Goal: Task Accomplishment & Management: Use online tool/utility

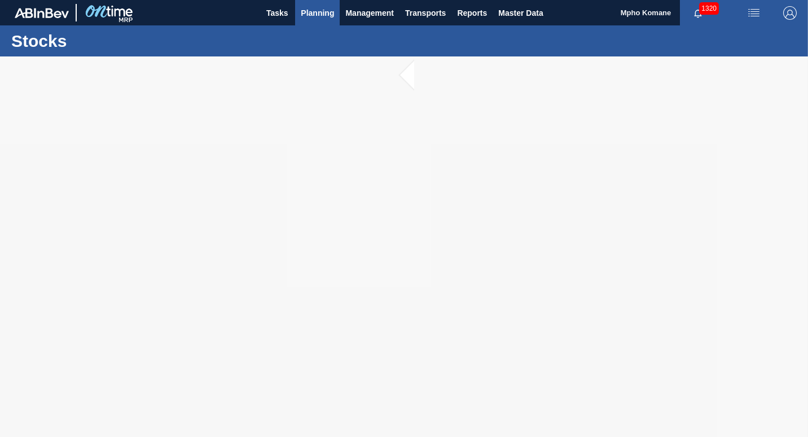
click at [327, 15] on span "Planning" at bounding box center [317, 13] width 33 height 14
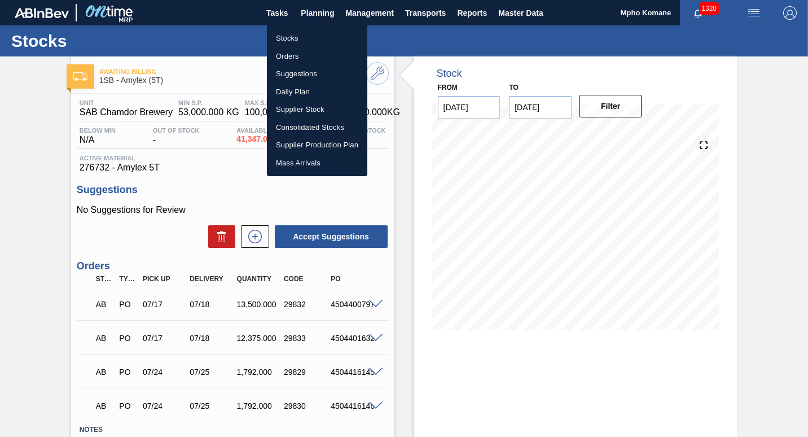
click at [294, 38] on li "Stocks" at bounding box center [317, 38] width 100 height 18
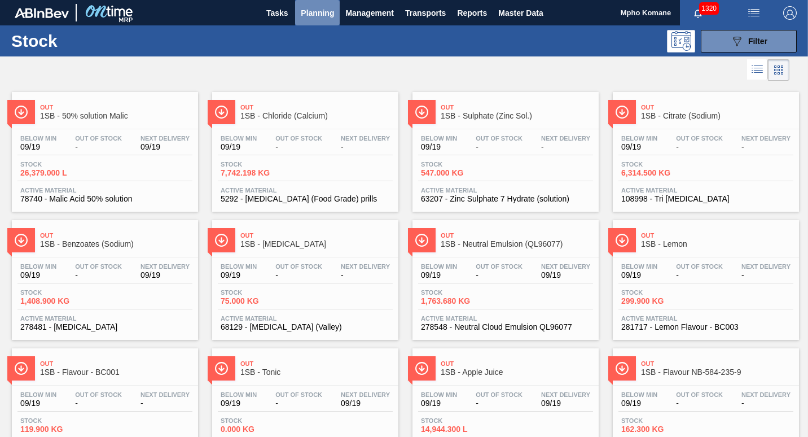
click at [317, 12] on span "Planning" at bounding box center [317, 13] width 33 height 14
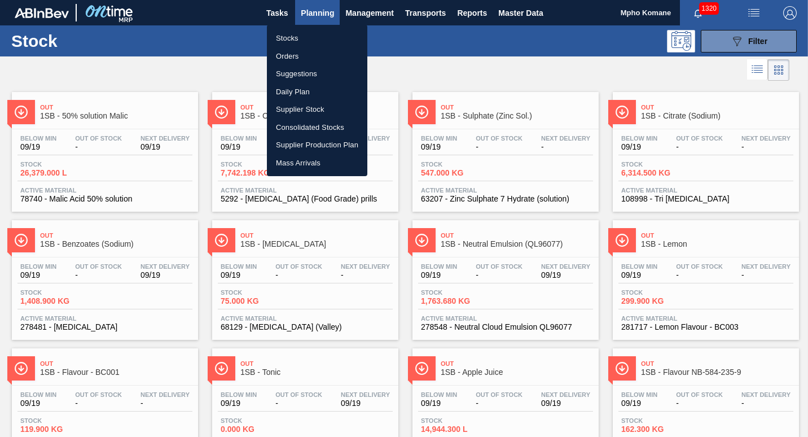
click at [289, 52] on li "Orders" at bounding box center [317, 56] width 100 height 18
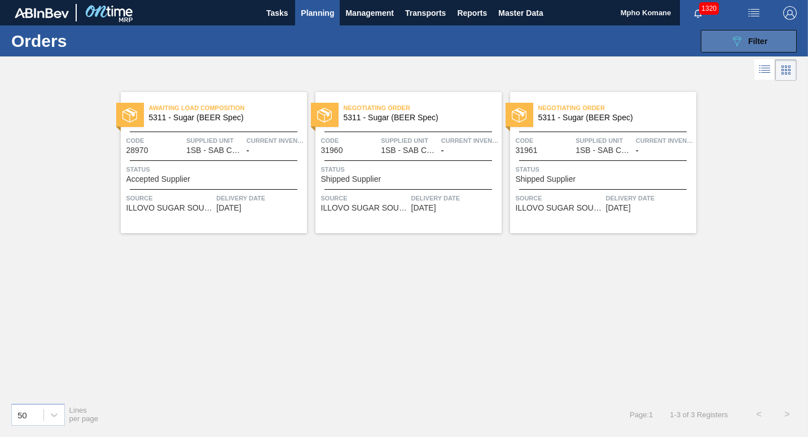
click at [730, 45] on icon "089F7B8B-B2A5-4AFE-B5C0-19BA573D28AC" at bounding box center [737, 41] width 14 height 14
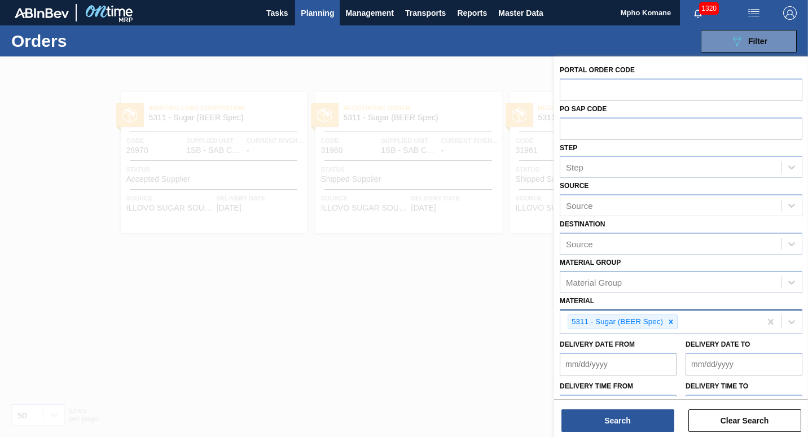
click at [703, 325] on div "5311 - Sugar (BEER Spec)" at bounding box center [660, 321] width 200 height 23
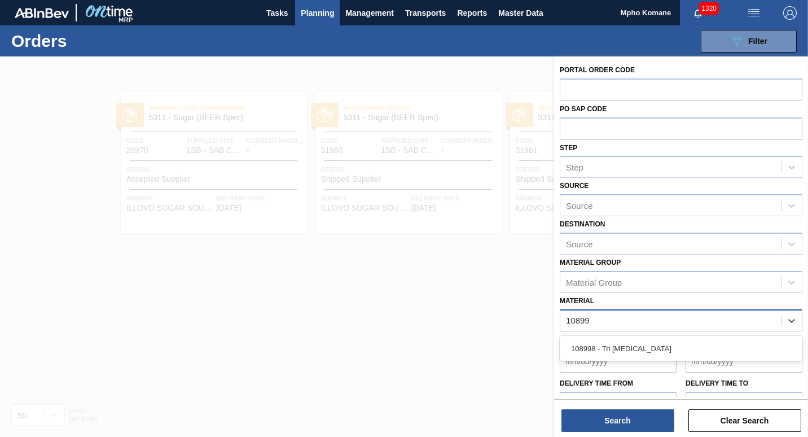
type input "108998"
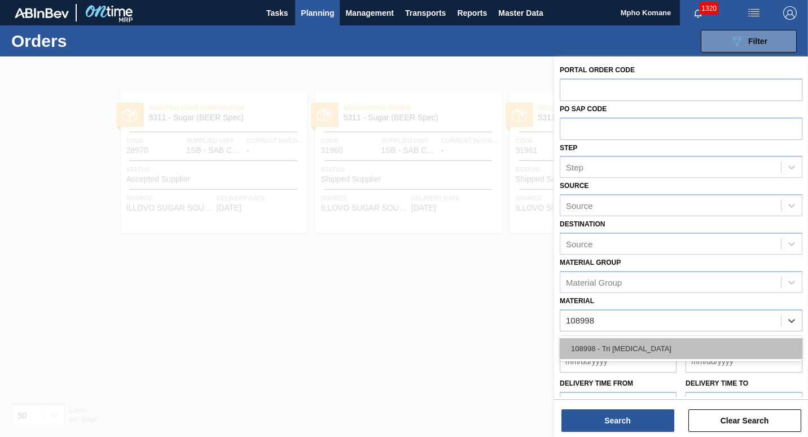
click at [645, 351] on div "108998 - Tri [MEDICAL_DATA]" at bounding box center [680, 348] width 243 height 21
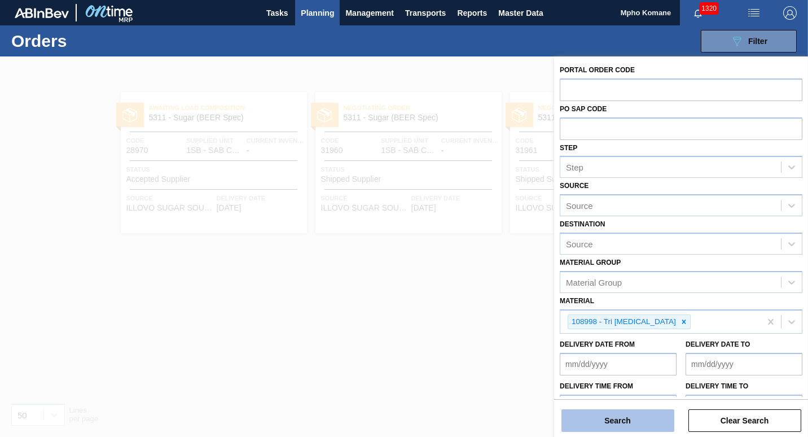
click at [637, 413] on button "Search" at bounding box center [617, 420] width 113 height 23
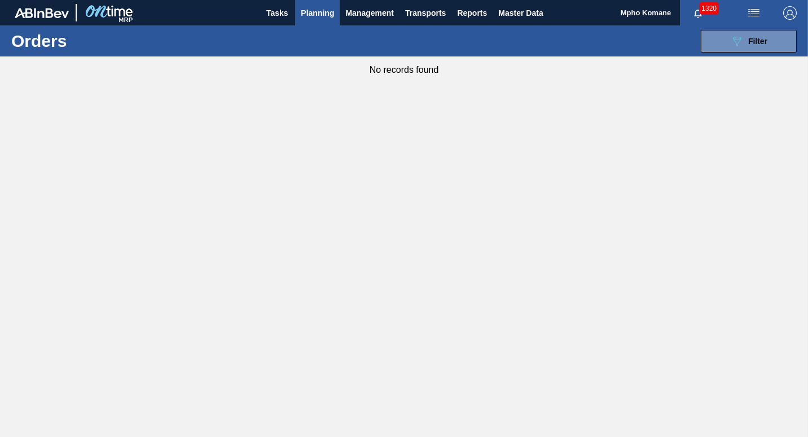
click at [325, 11] on span "Planning" at bounding box center [317, 13] width 33 height 14
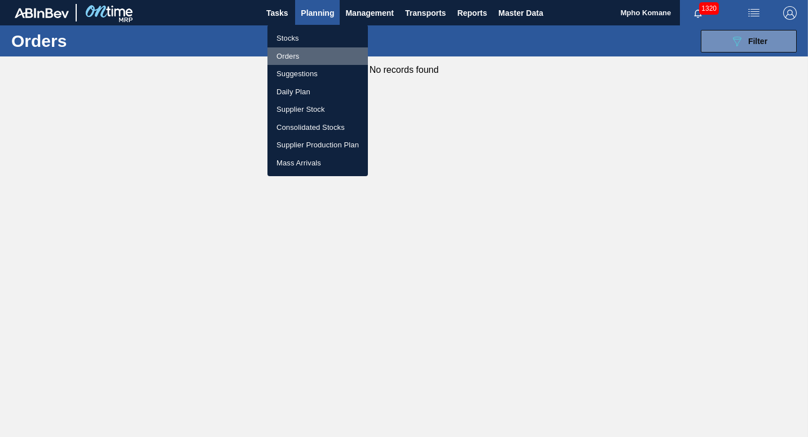
click at [296, 52] on li "Orders" at bounding box center [317, 56] width 100 height 18
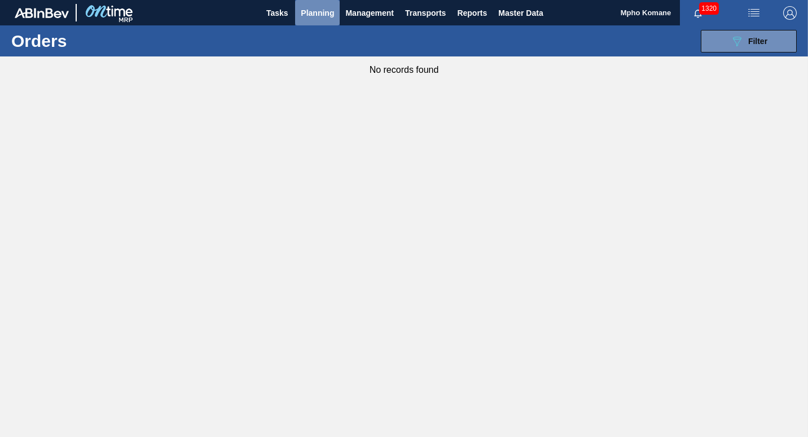
click at [320, 13] on span "Planning" at bounding box center [317, 13] width 33 height 14
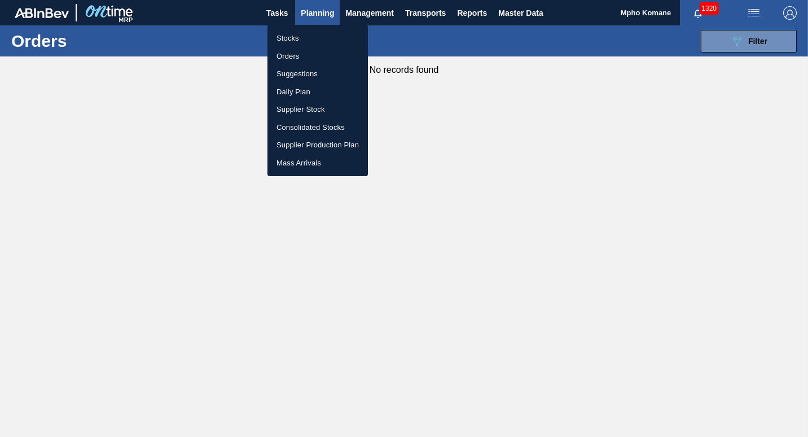
click at [298, 36] on li "Stocks" at bounding box center [317, 38] width 100 height 18
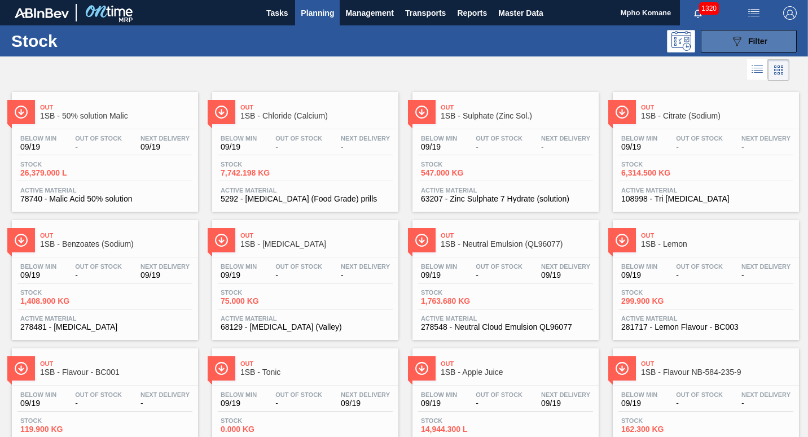
click at [722, 45] on button "089F7B8B-B2A5-4AFE-B5C0-19BA573D28AC Filter" at bounding box center [748, 41] width 96 height 23
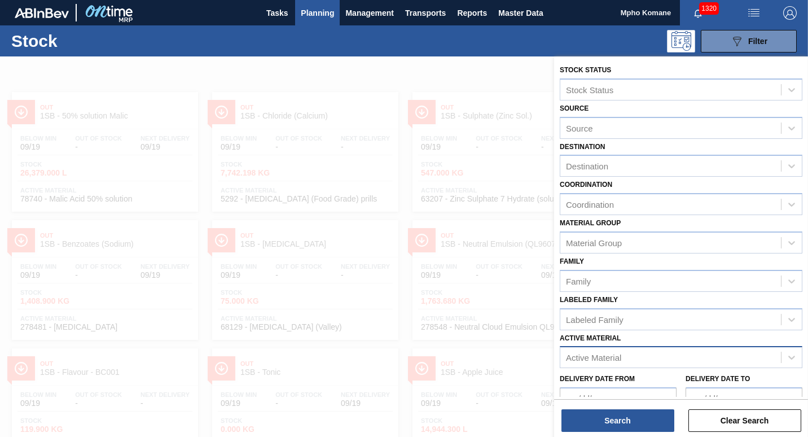
click at [607, 352] on div "Active Material" at bounding box center [593, 357] width 55 height 10
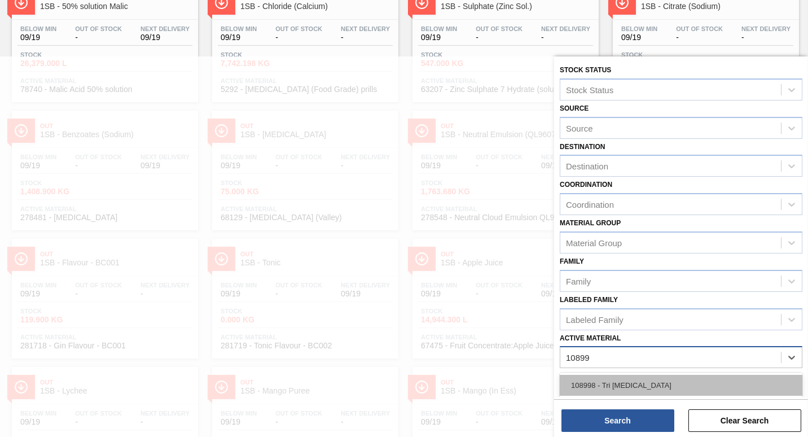
type Material "108998"
click at [617, 382] on div "108998 - Tri [MEDICAL_DATA]" at bounding box center [680, 384] width 243 height 21
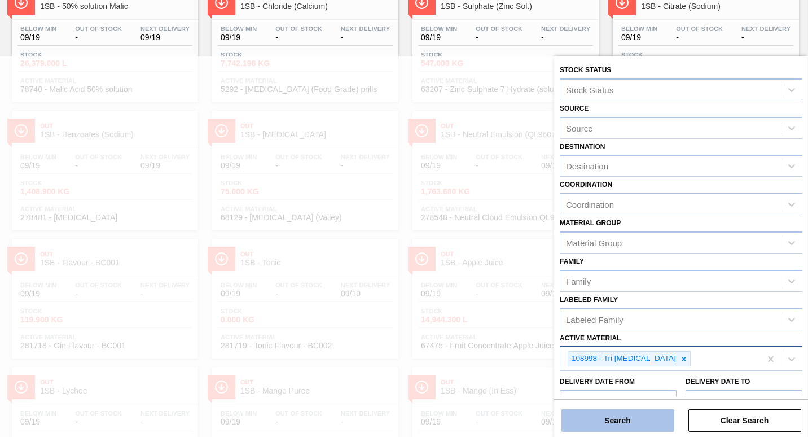
click at [618, 418] on button "Search" at bounding box center [617, 420] width 113 height 23
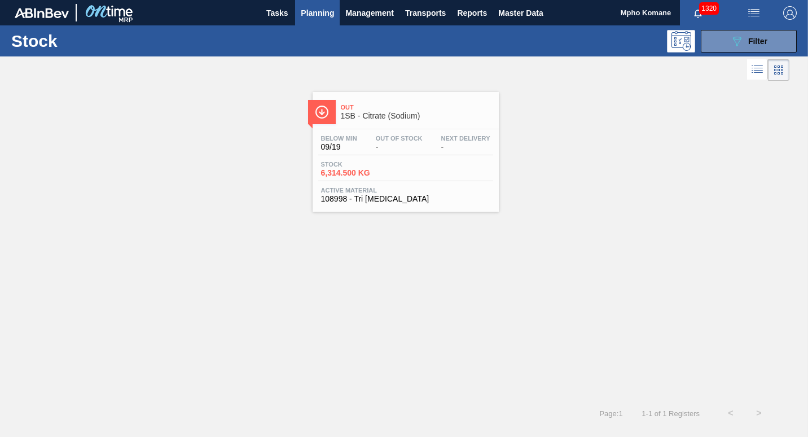
click at [363, 140] on div "Below Min 09/19 Out Of Stock - Next Delivery -" at bounding box center [405, 145] width 175 height 20
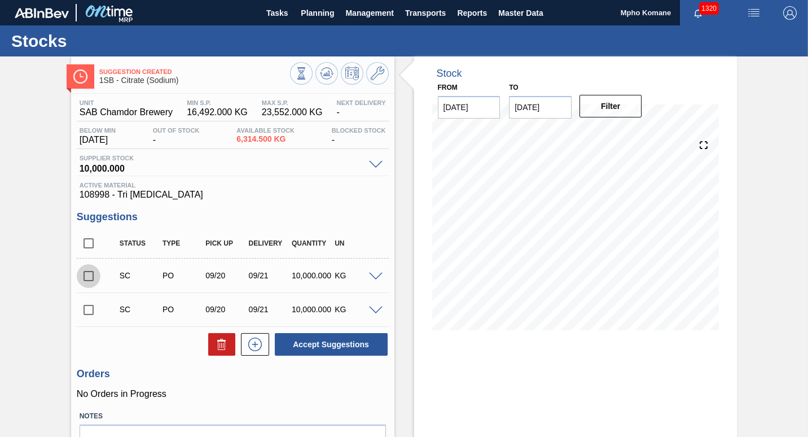
click at [89, 276] on input "checkbox" at bounding box center [89, 276] width 24 height 24
click at [316, 346] on button "Accept Suggestions" at bounding box center [331, 344] width 113 height 23
checkbox input "false"
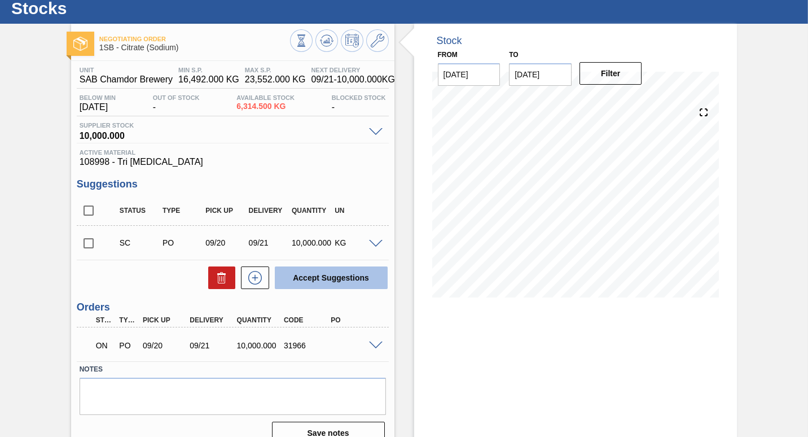
scroll to position [50, 0]
